Goal: Find contact information: Find contact information

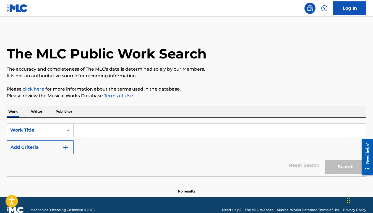
click at [36, 111] on p "Writer" at bounding box center [36, 112] width 15 height 12
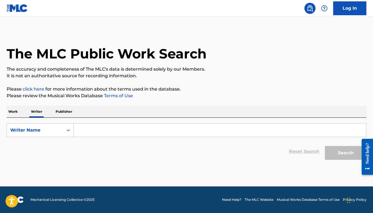
click at [90, 130] on input "Search Form" at bounding box center [220, 129] width 293 height 13
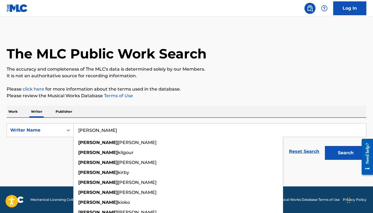
type input "[PERSON_NAME]"
click at [325, 146] on button "Search" at bounding box center [345, 153] width 41 height 14
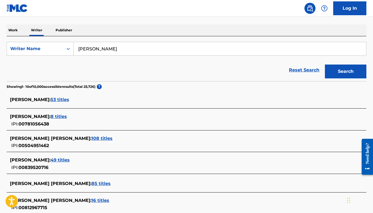
scroll to position [83, 0]
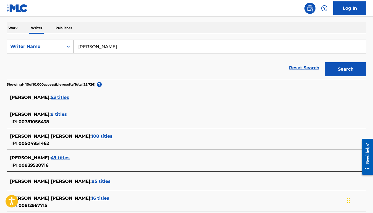
click at [52, 116] on span "8 titles" at bounding box center [59, 113] width 16 height 5
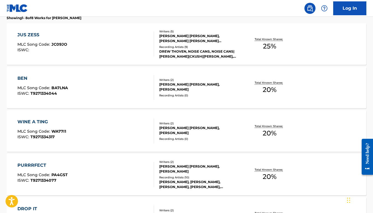
scroll to position [0, 0]
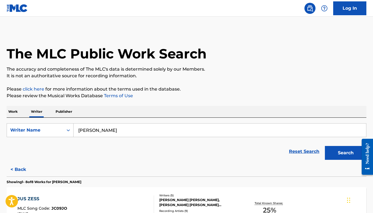
click at [21, 171] on button "< Back" at bounding box center [23, 169] width 33 height 14
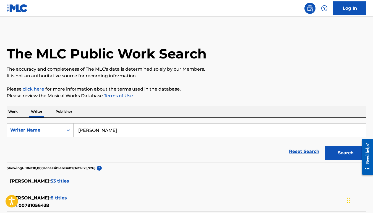
click at [53, 181] on span "53 titles" at bounding box center [60, 180] width 19 height 5
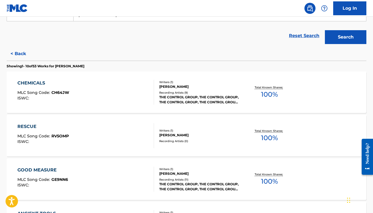
scroll to position [119, 0]
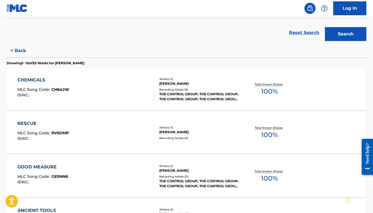
click at [95, 102] on div "CHEMICALS MLC Song Code : CH64JW ISWC : Writers ( 1 ) [PERSON_NAME] Recording A…" at bounding box center [187, 88] width 360 height 41
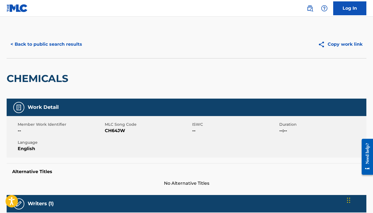
click at [77, 49] on button "< Back to public search results" at bounding box center [46, 44] width 79 height 14
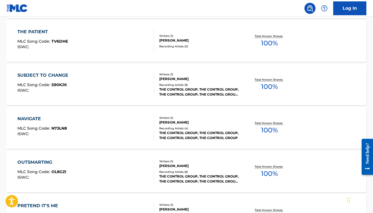
scroll to position [398, 0]
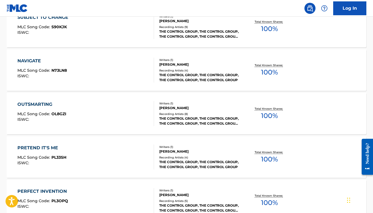
click at [101, 111] on div "OUTSMARTING MLC Song Code : OL8GZI ISWC :" at bounding box center [85, 113] width 137 height 25
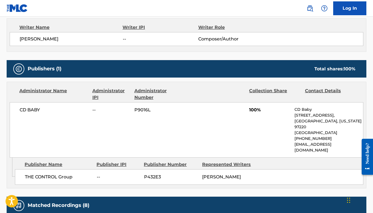
scroll to position [198, 0]
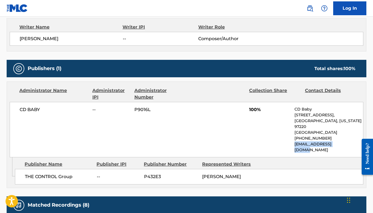
drag, startPoint x: 295, startPoint y: 144, endPoint x: 347, endPoint y: 143, distance: 51.7
click at [347, 143] on p "[EMAIL_ADDRESS][DOMAIN_NAME]" at bounding box center [328, 147] width 69 height 12
copy p "[EMAIL_ADDRESS][DOMAIN_NAME]"
